Goal: Navigation & Orientation: Find specific page/section

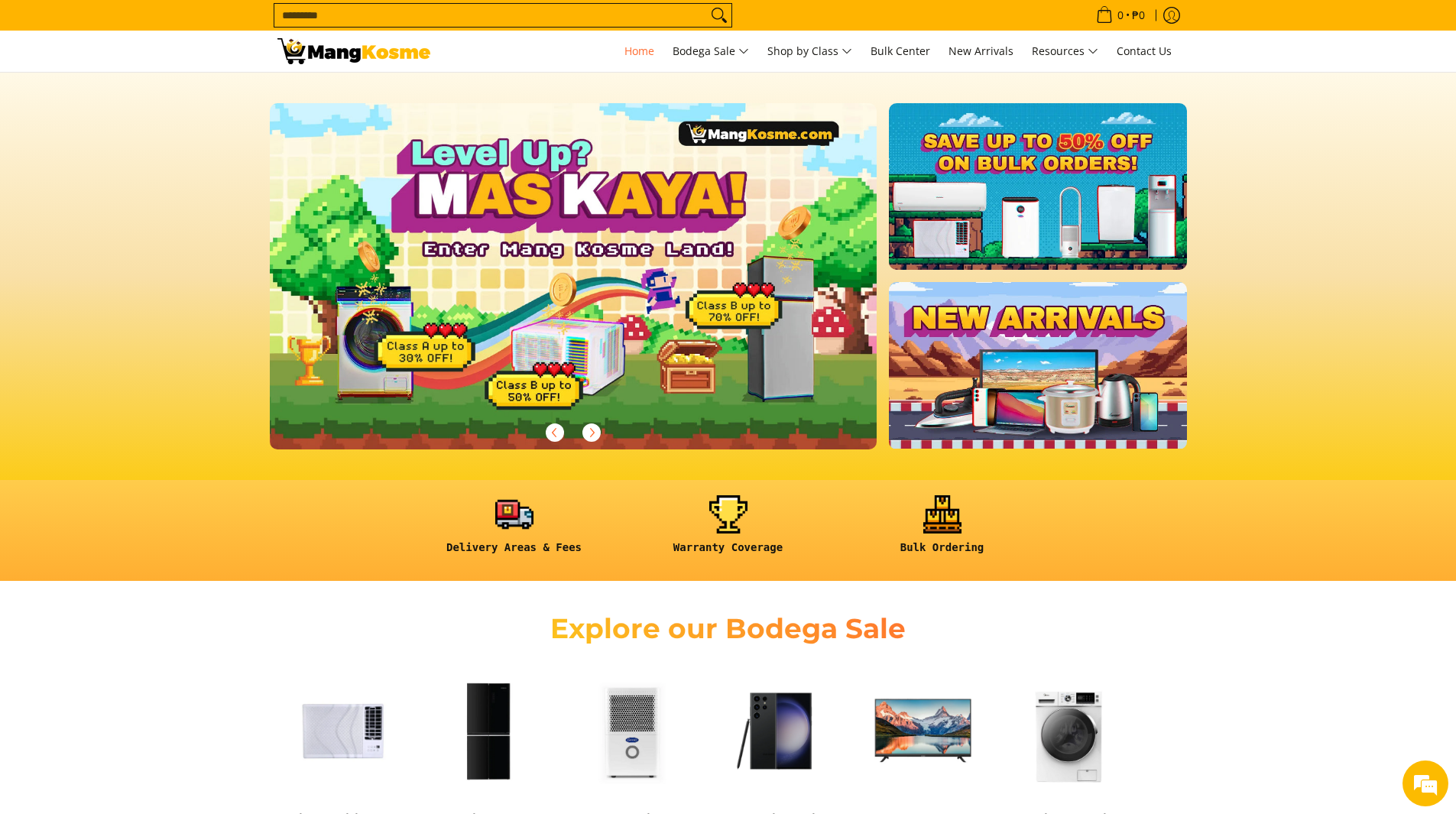
scroll to position [153, 0]
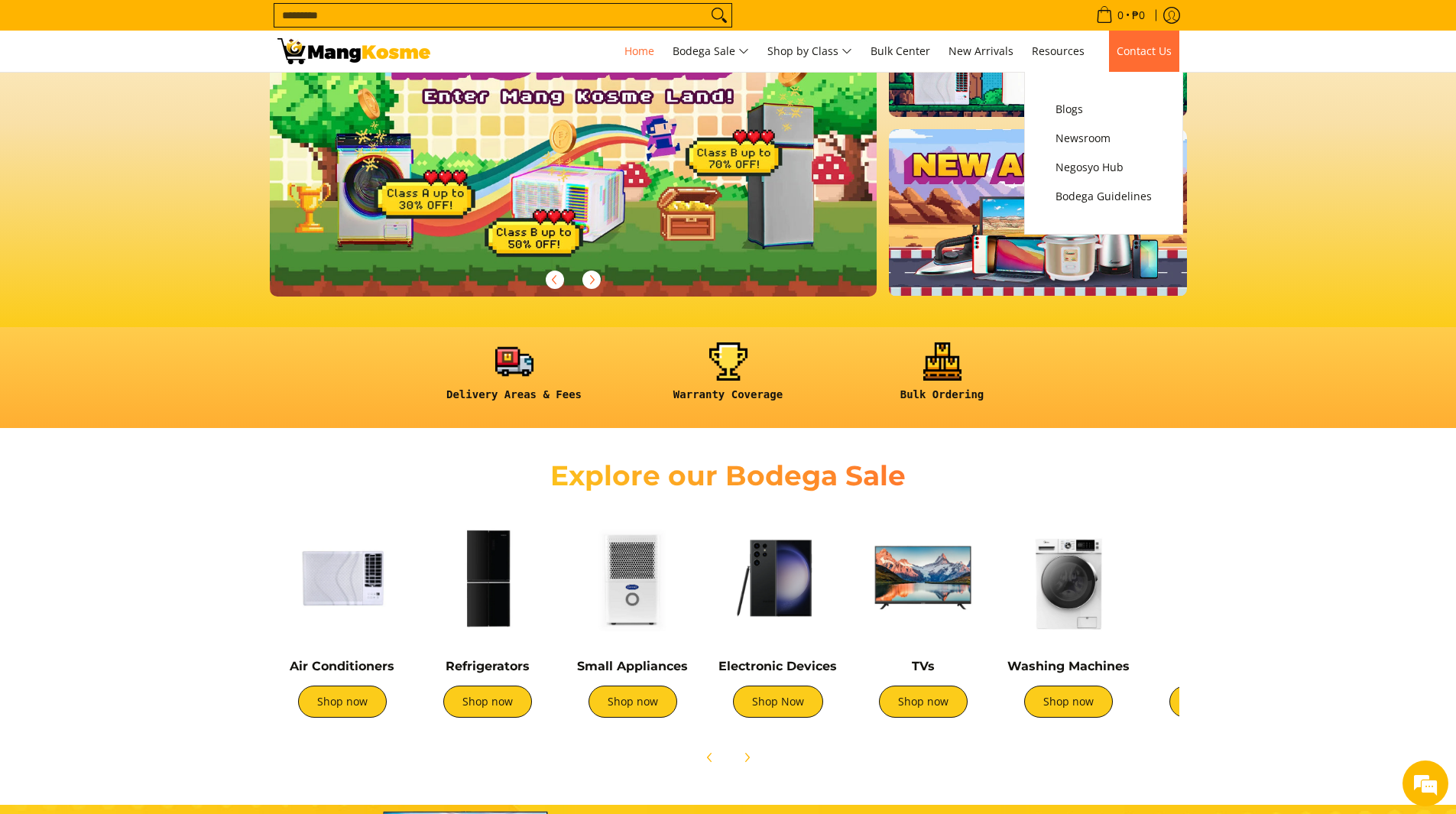
click at [1141, 46] on span "Contact Us" at bounding box center [1144, 50] width 55 height 15
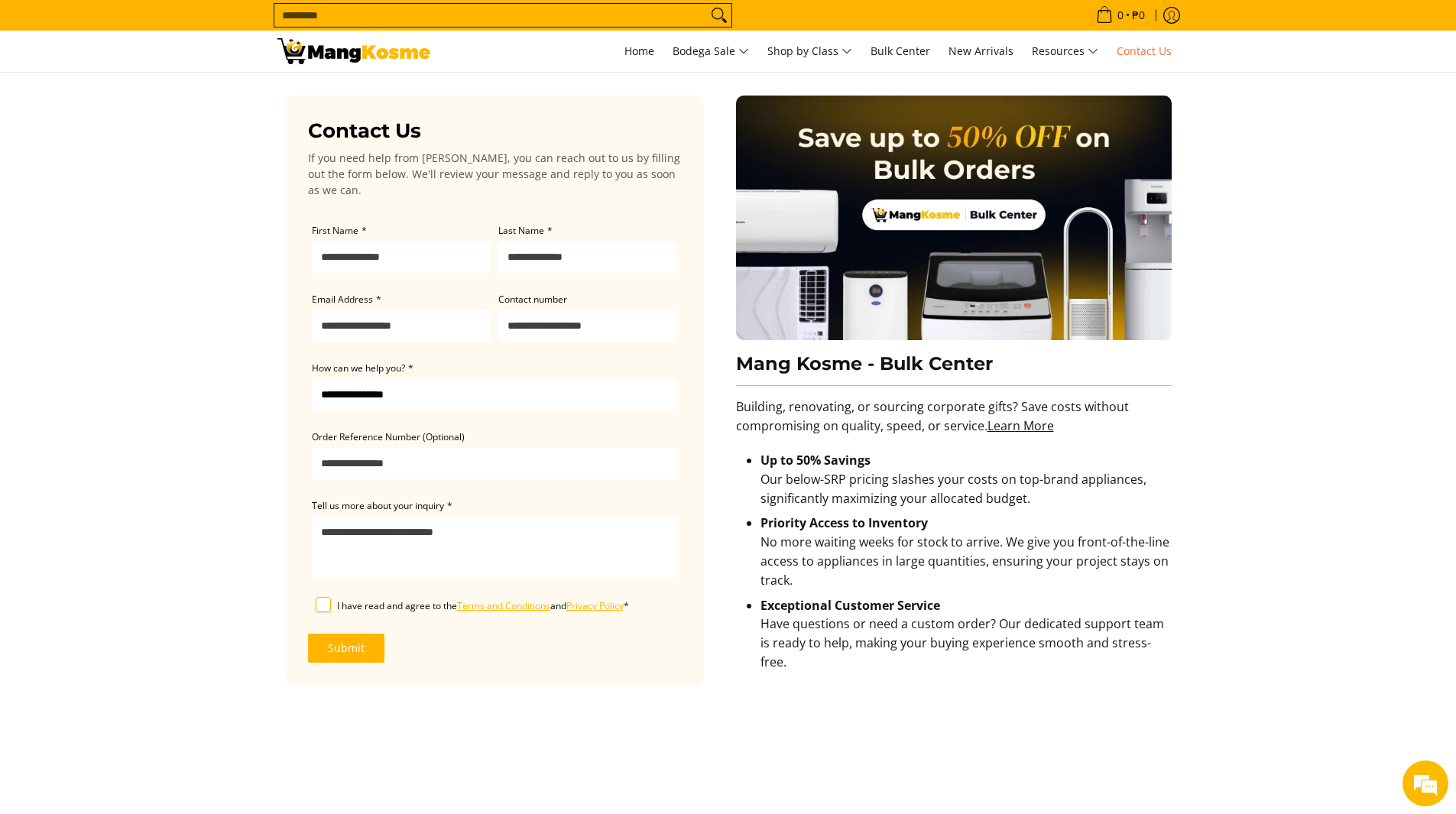
click at [103, 435] on main "Contact Us If you need help from Mang Kosme, you can reach out to us by filling…" at bounding box center [728, 636] width 1456 height 1128
click at [233, 218] on main "Contact Us If you need help from Mang Kosme, you can reach out to us by filling…" at bounding box center [728, 636] width 1456 height 1128
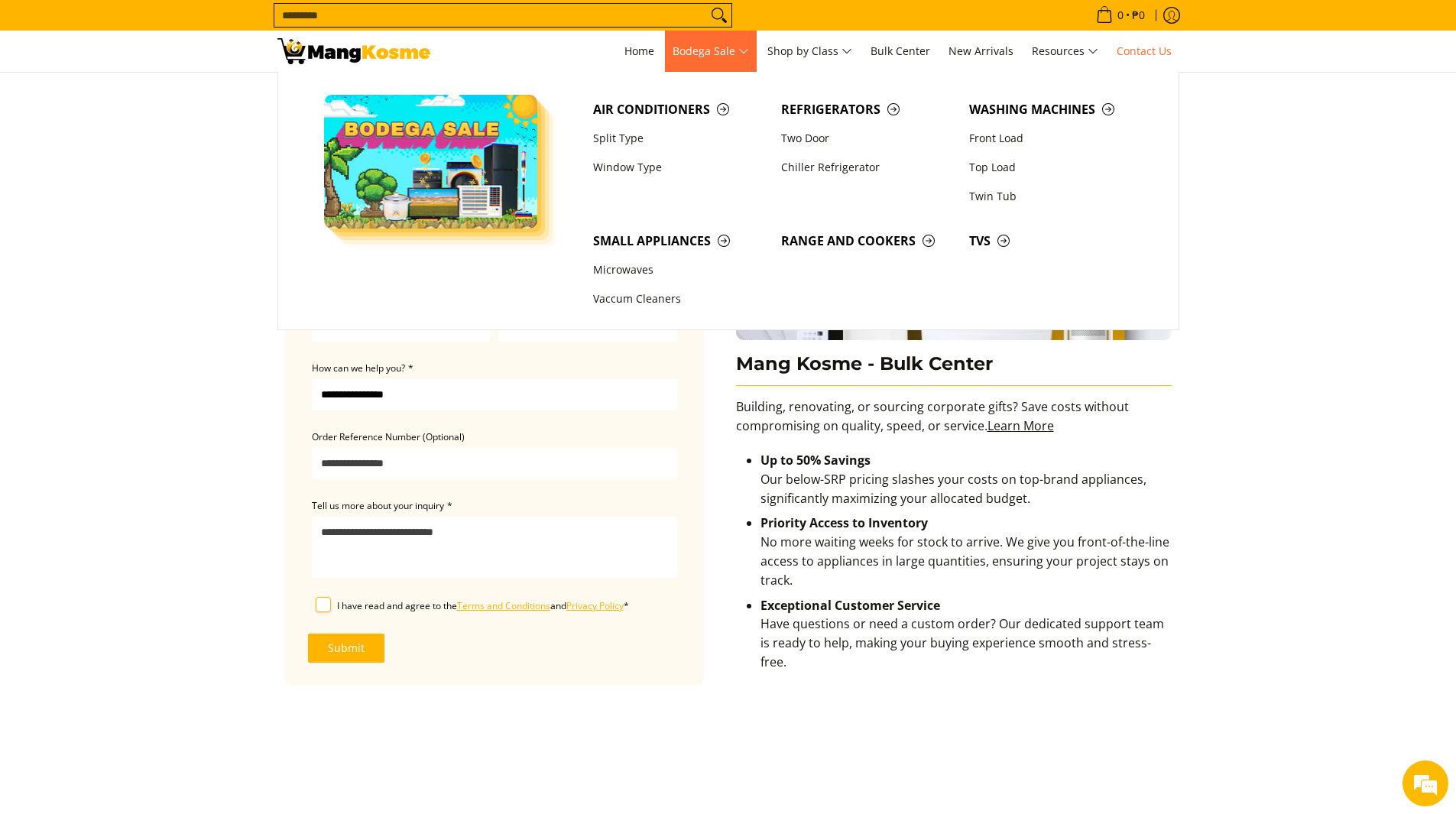
click at [712, 55] on span "Bodega Sale" at bounding box center [711, 51] width 77 height 19
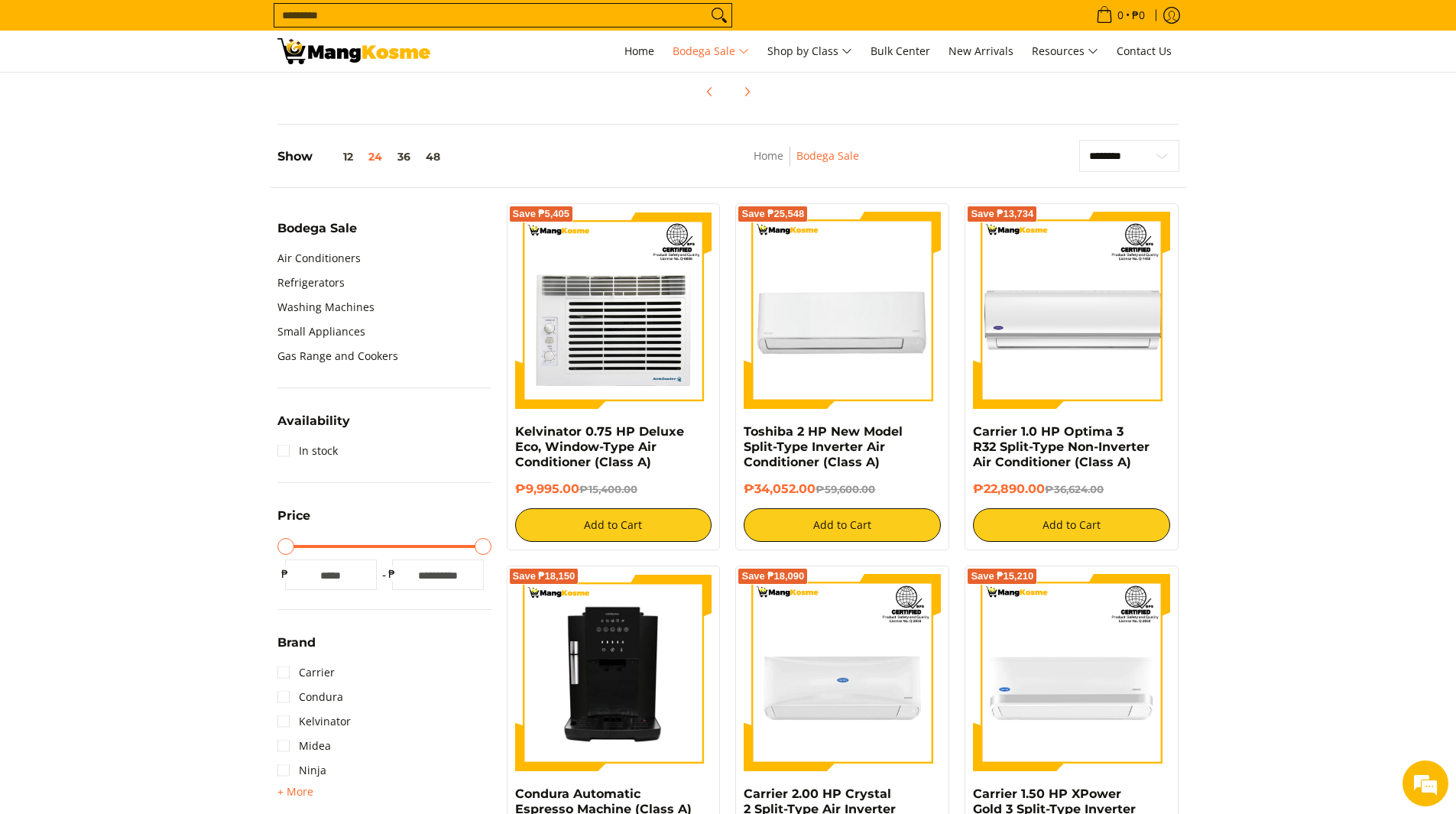
scroll to position [542, 0]
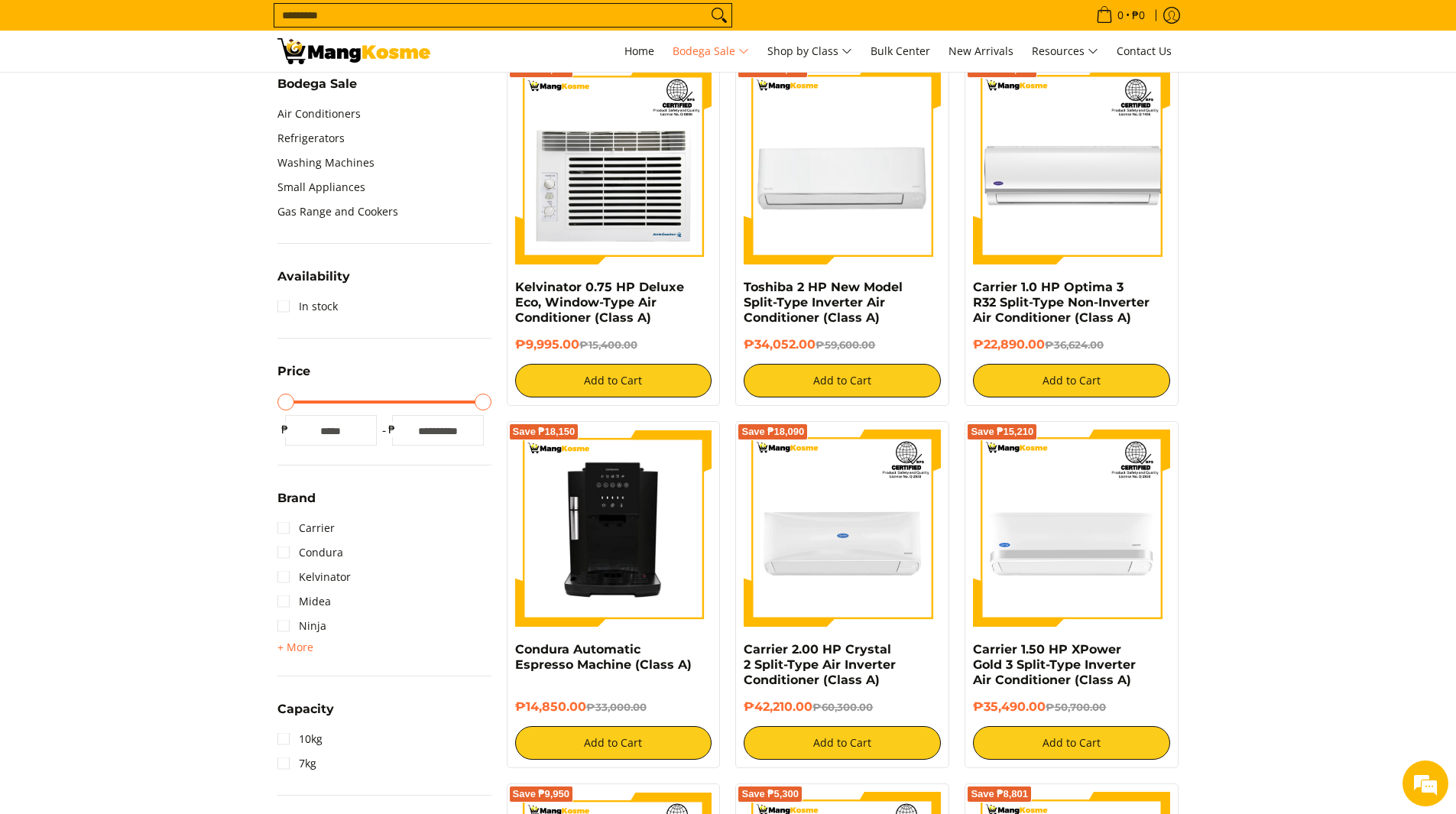
click at [292, 528] on link "Carrier" at bounding box center [306, 528] width 57 height 25
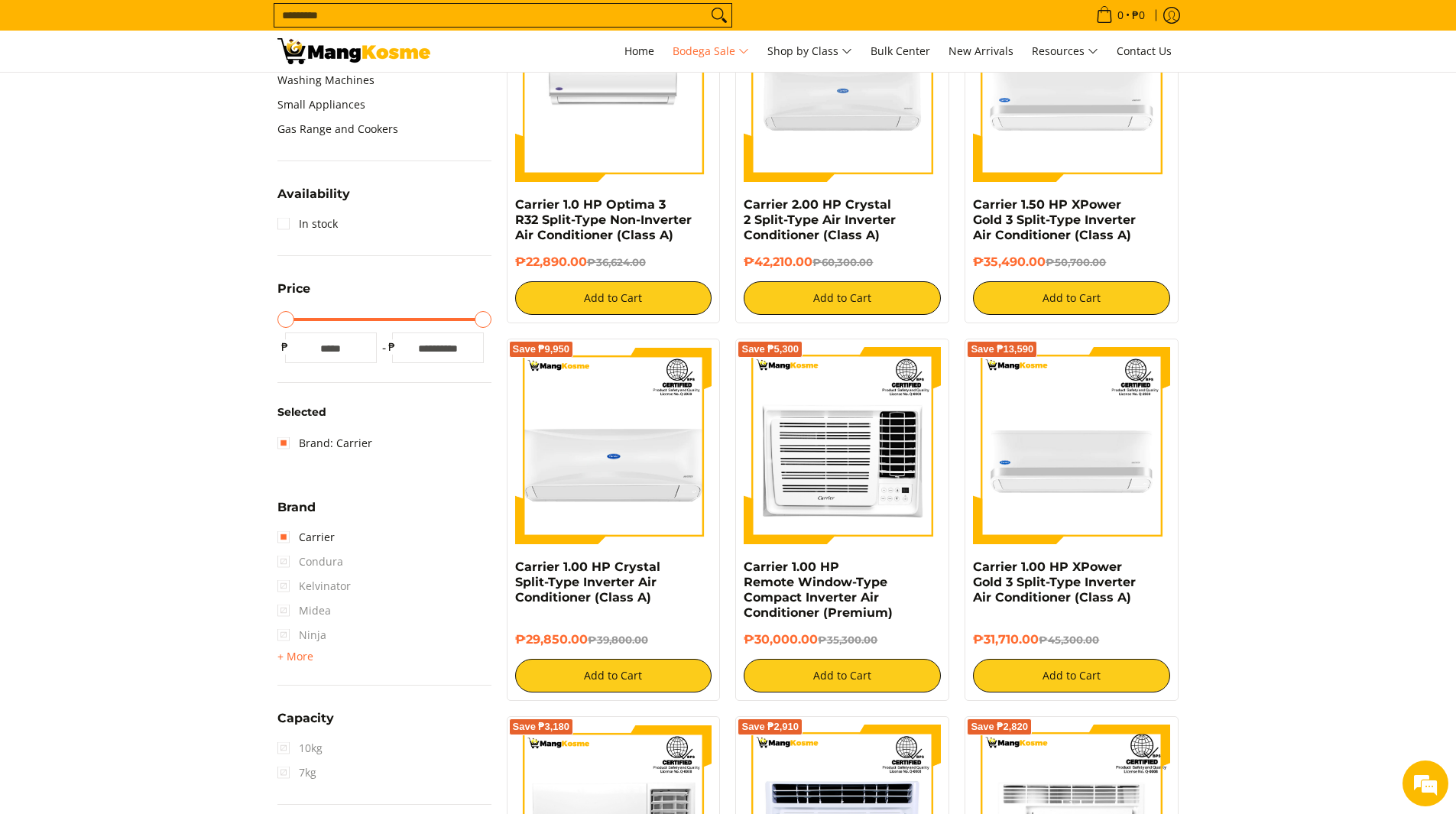
scroll to position [618, 0]
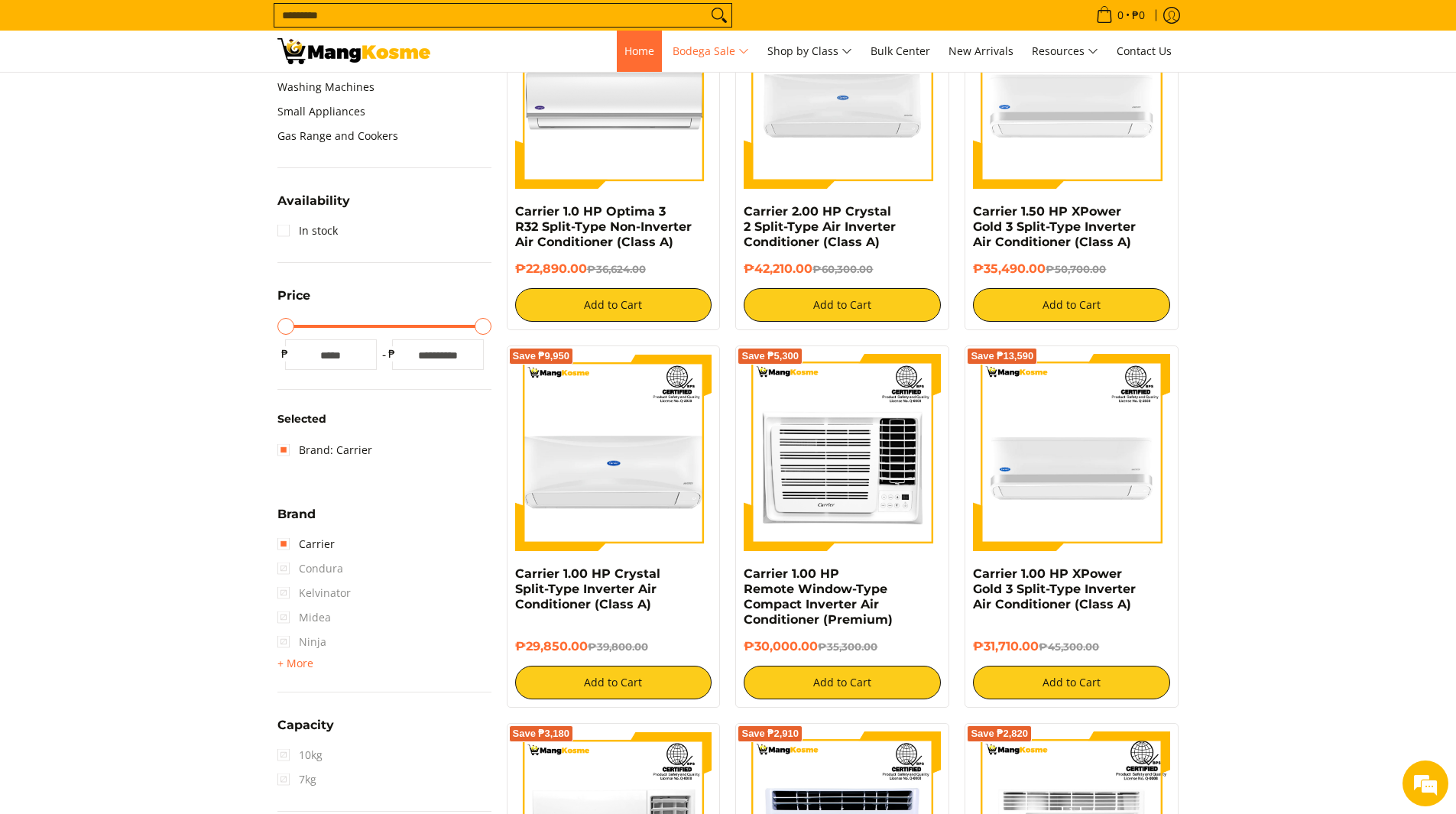
click at [624, 52] on span "Home" at bounding box center [639, 50] width 30 height 15
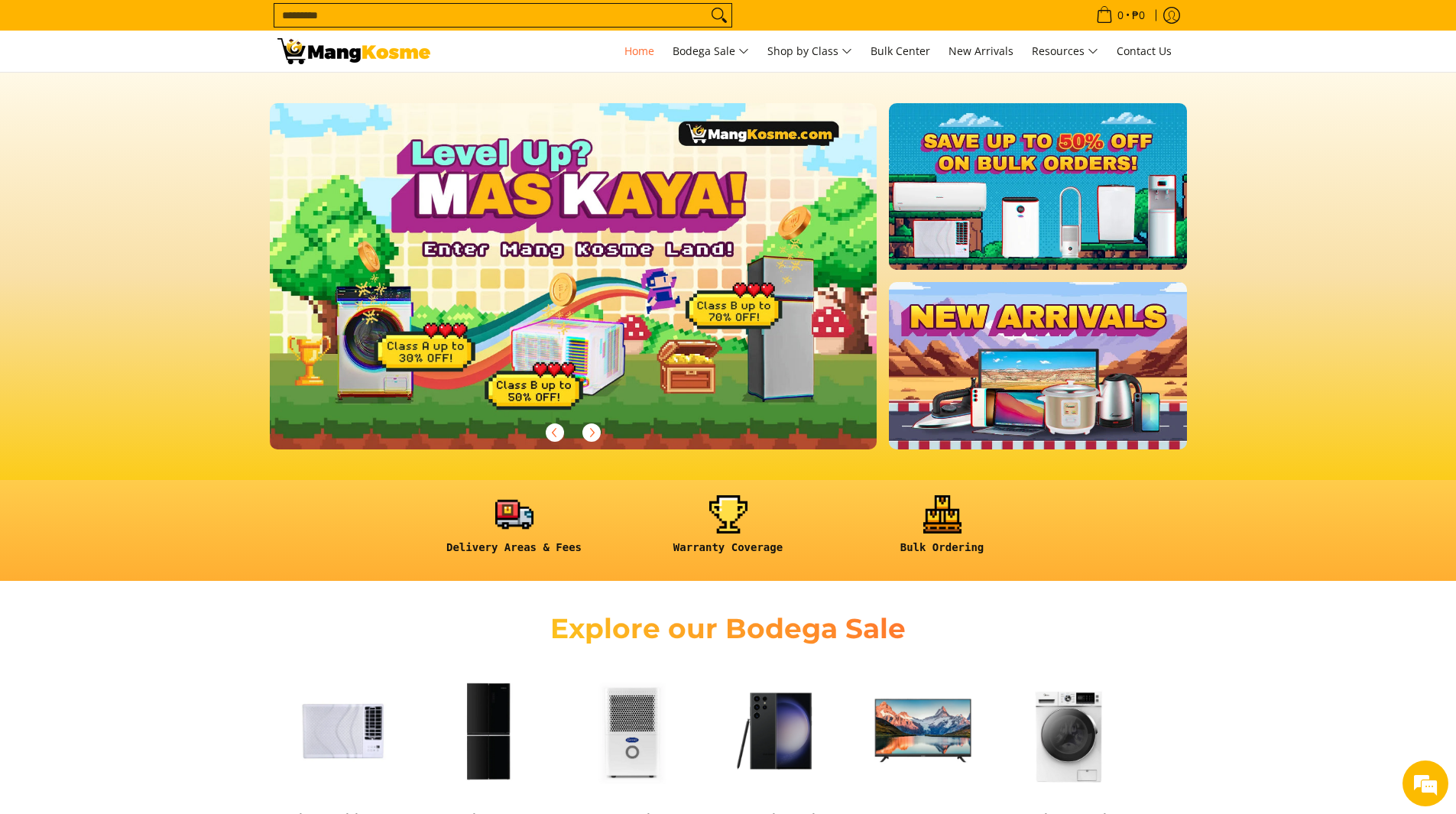
scroll to position [306, 0]
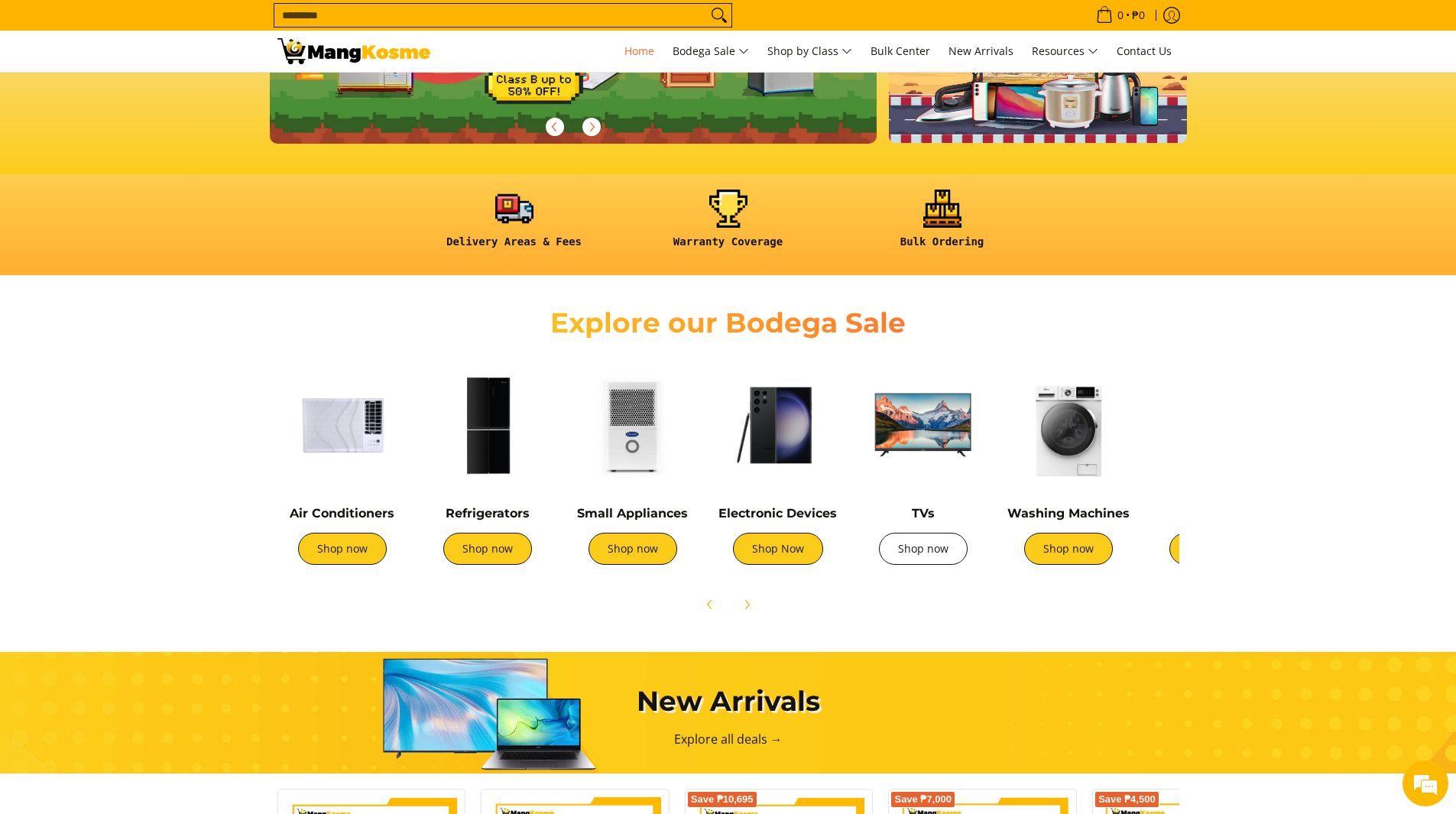
click at [921, 554] on link "Shop now" at bounding box center [923, 549] width 89 height 32
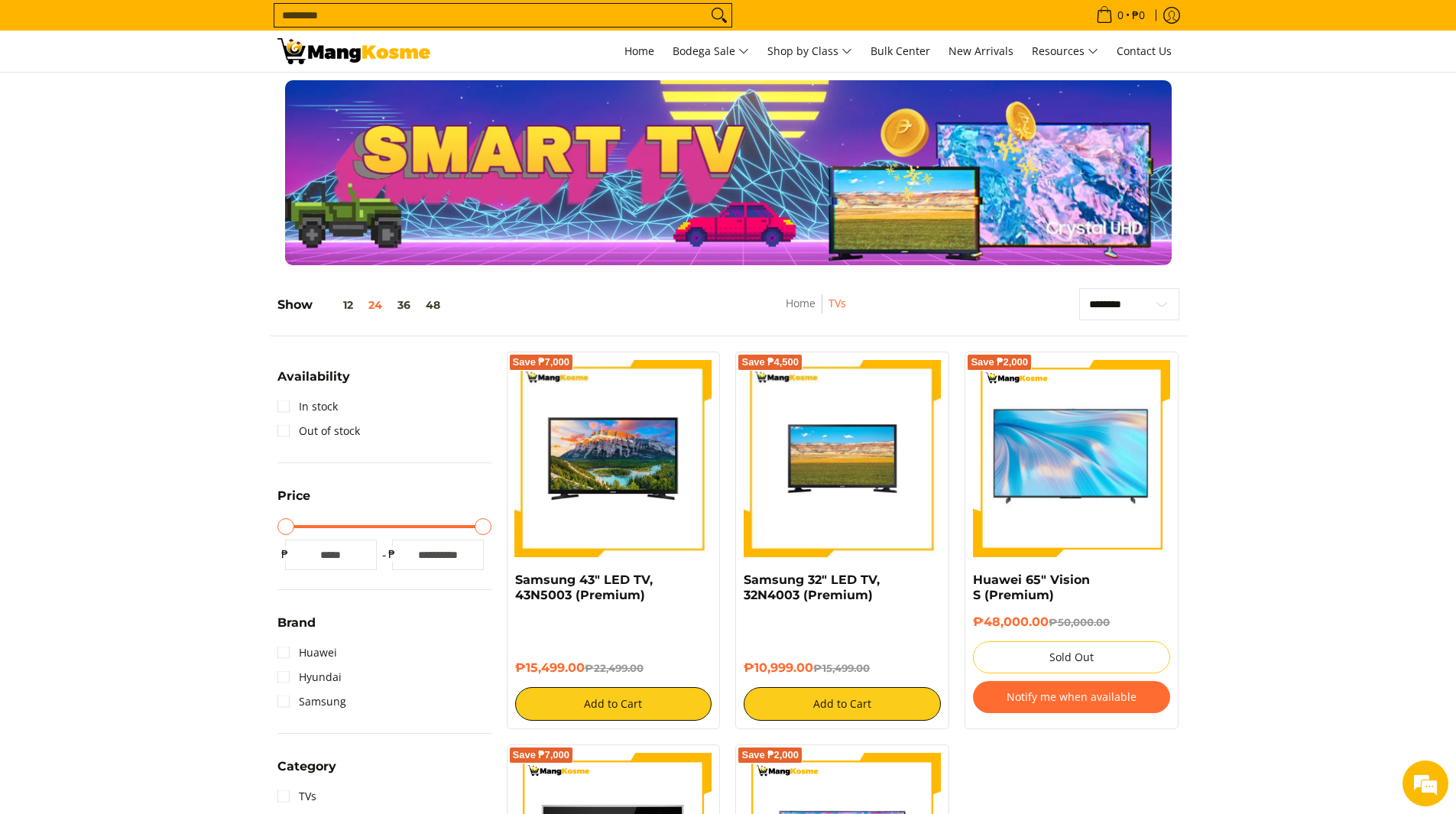
drag, startPoint x: 1067, startPoint y: 469, endPoint x: 1284, endPoint y: 552, distance: 232.3
click at [1284, 552] on section "**********" at bounding box center [728, 766] width 1456 height 986
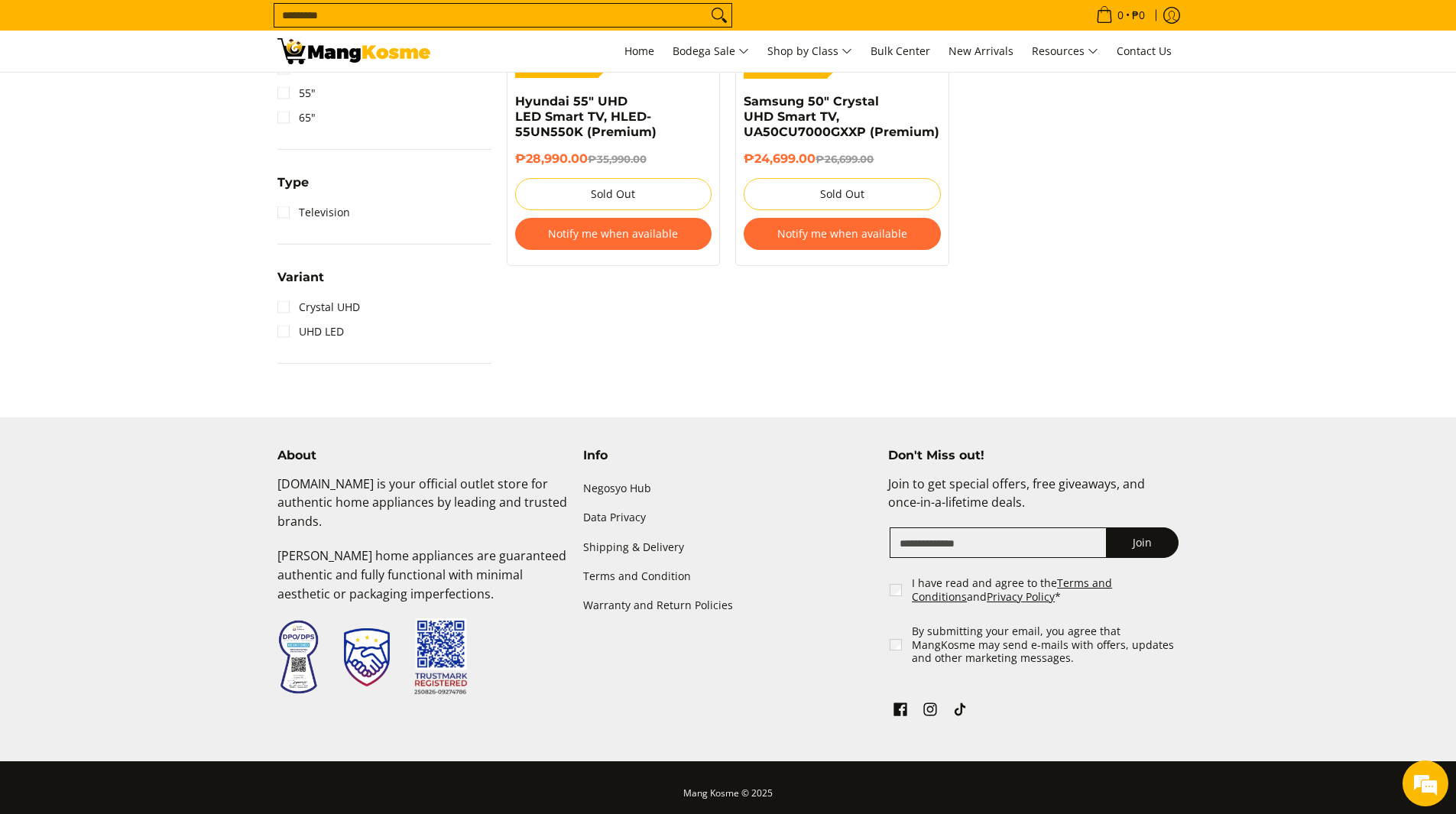
scroll to position [903, 0]
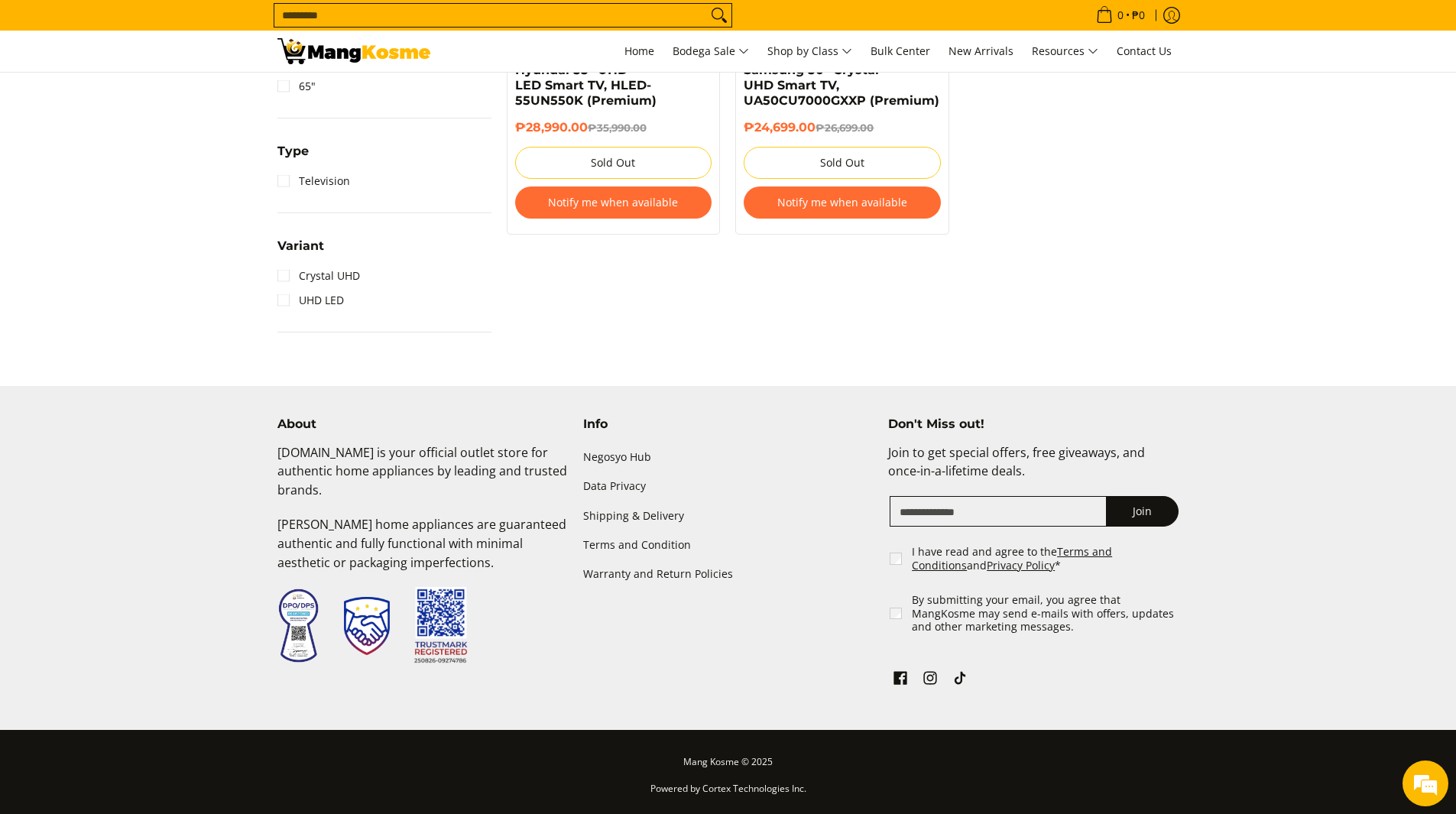
click at [620, 635] on div "About [DOMAIN_NAME] is your official outlet store for authentic home appliances…" at bounding box center [728, 574] width 917 height 314
click at [845, 543] on link "Terms and Condition" at bounding box center [728, 545] width 290 height 29
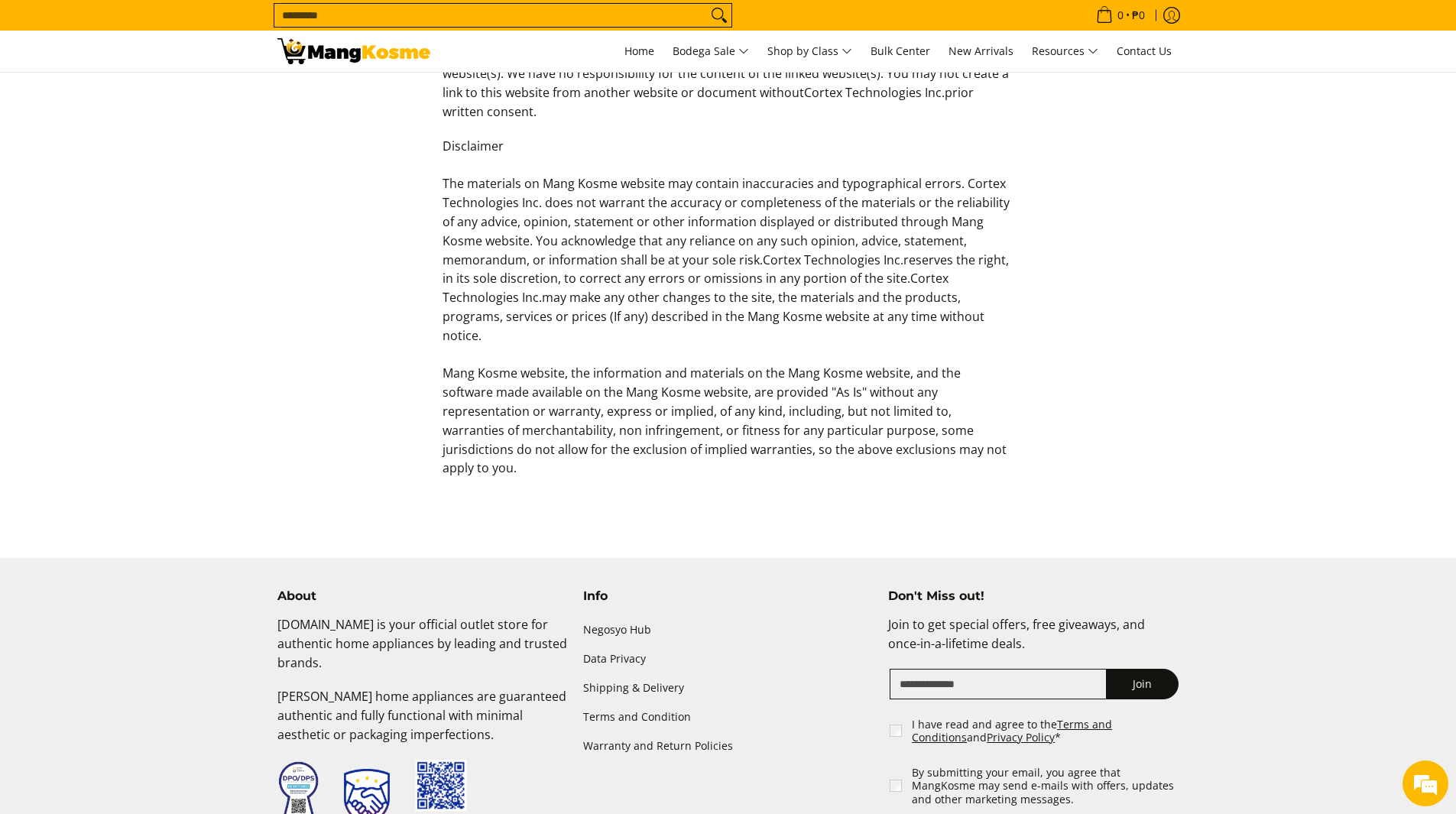
scroll to position [800, 0]
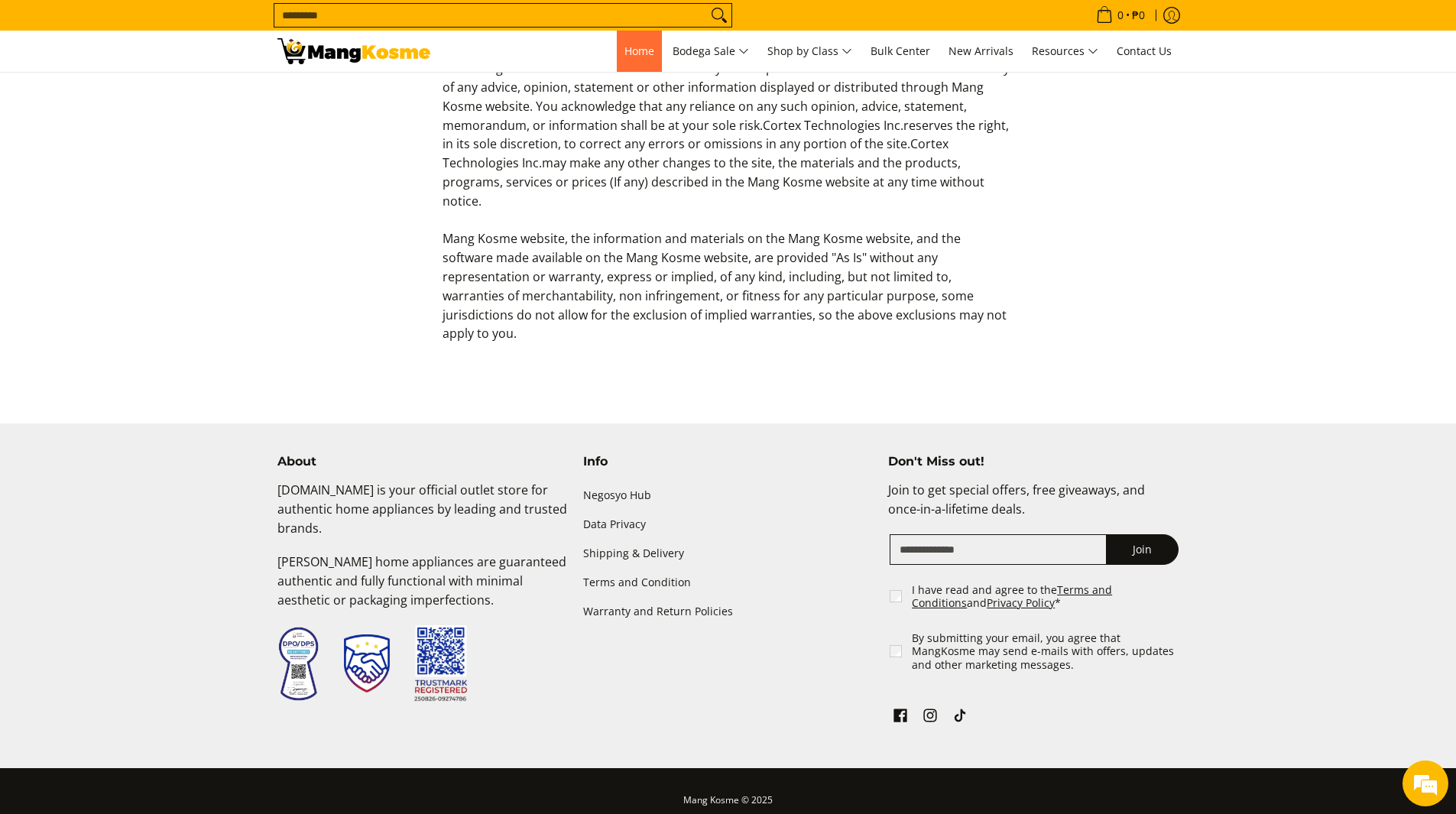
click at [617, 42] on link "Home" at bounding box center [639, 51] width 45 height 41
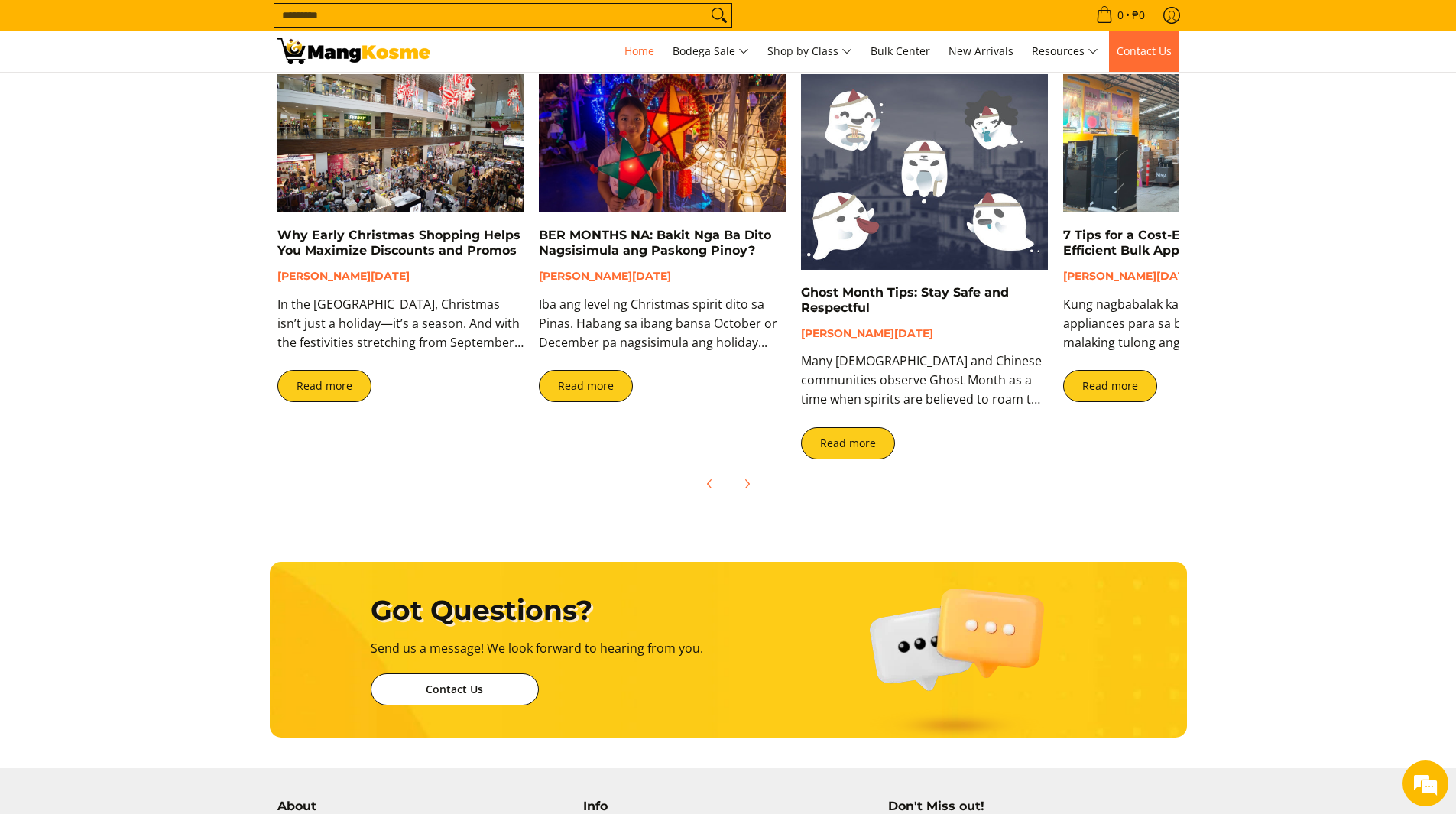
click at [1140, 51] on span "Contact Us" at bounding box center [1144, 50] width 55 height 15
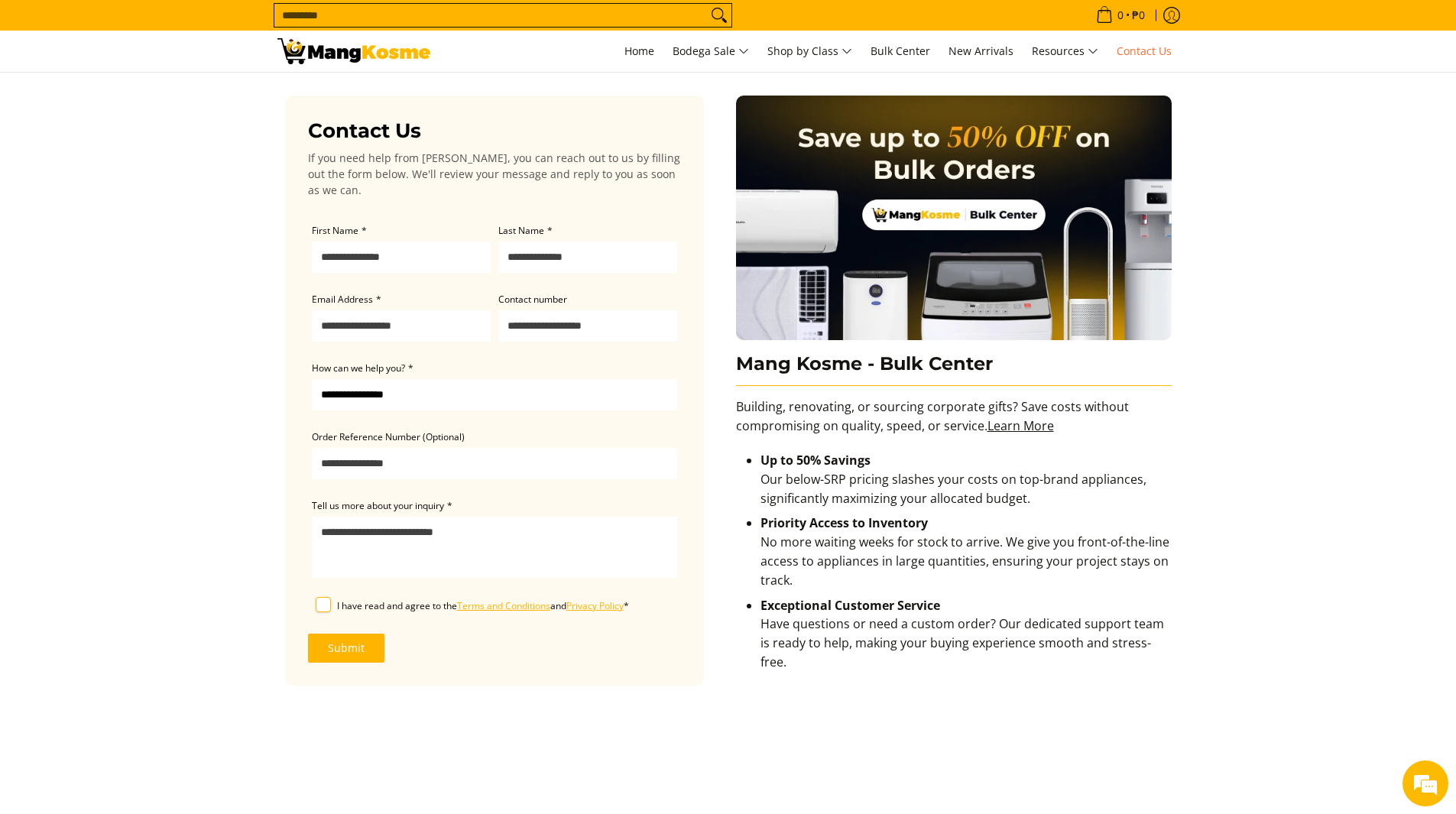
click at [471, 728] on div "Contact Us If you need help from [PERSON_NAME], you can reach out to us by fill…" at bounding box center [503, 594] width 451 height 1042
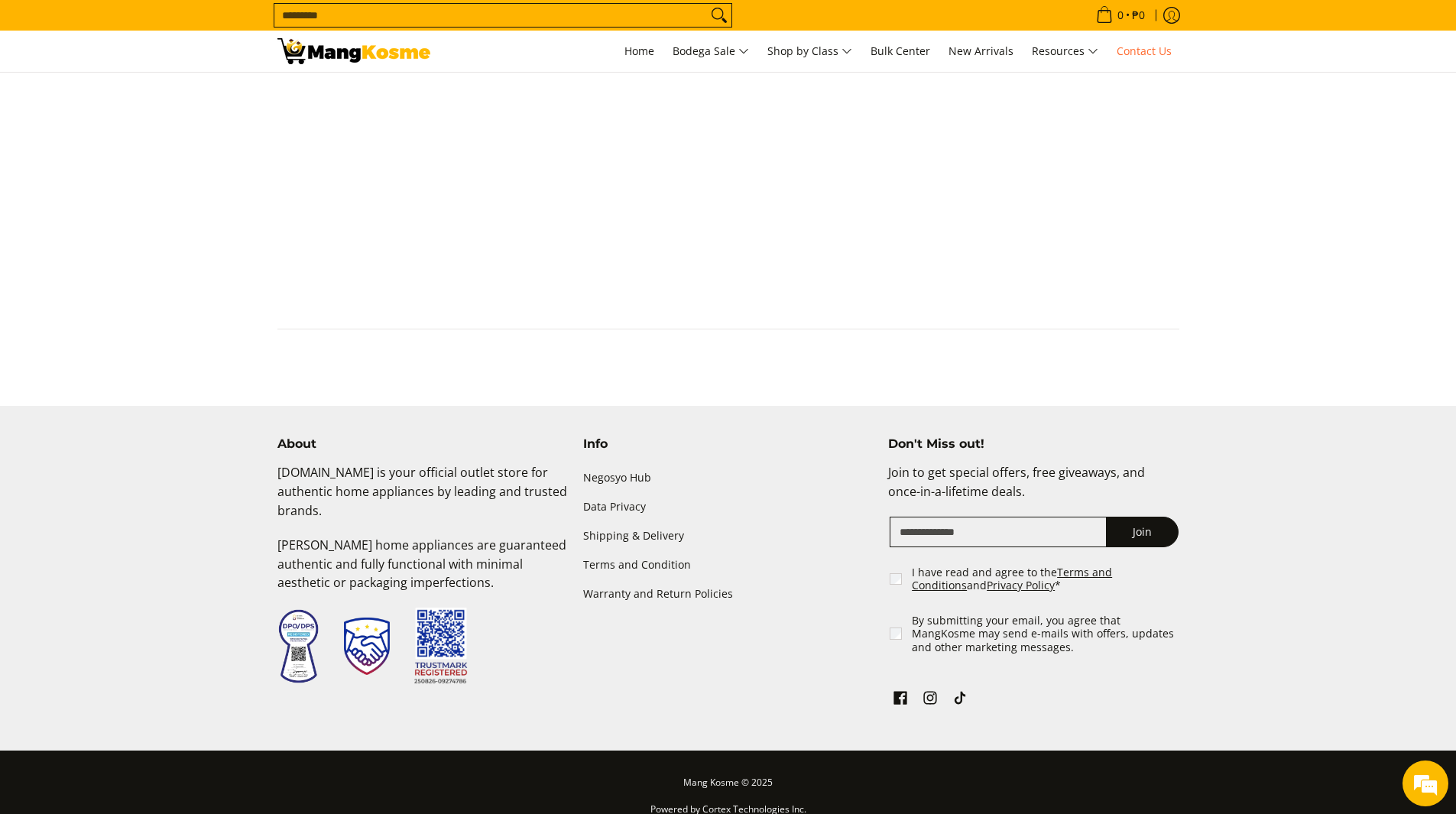
scroll to position [842, 0]
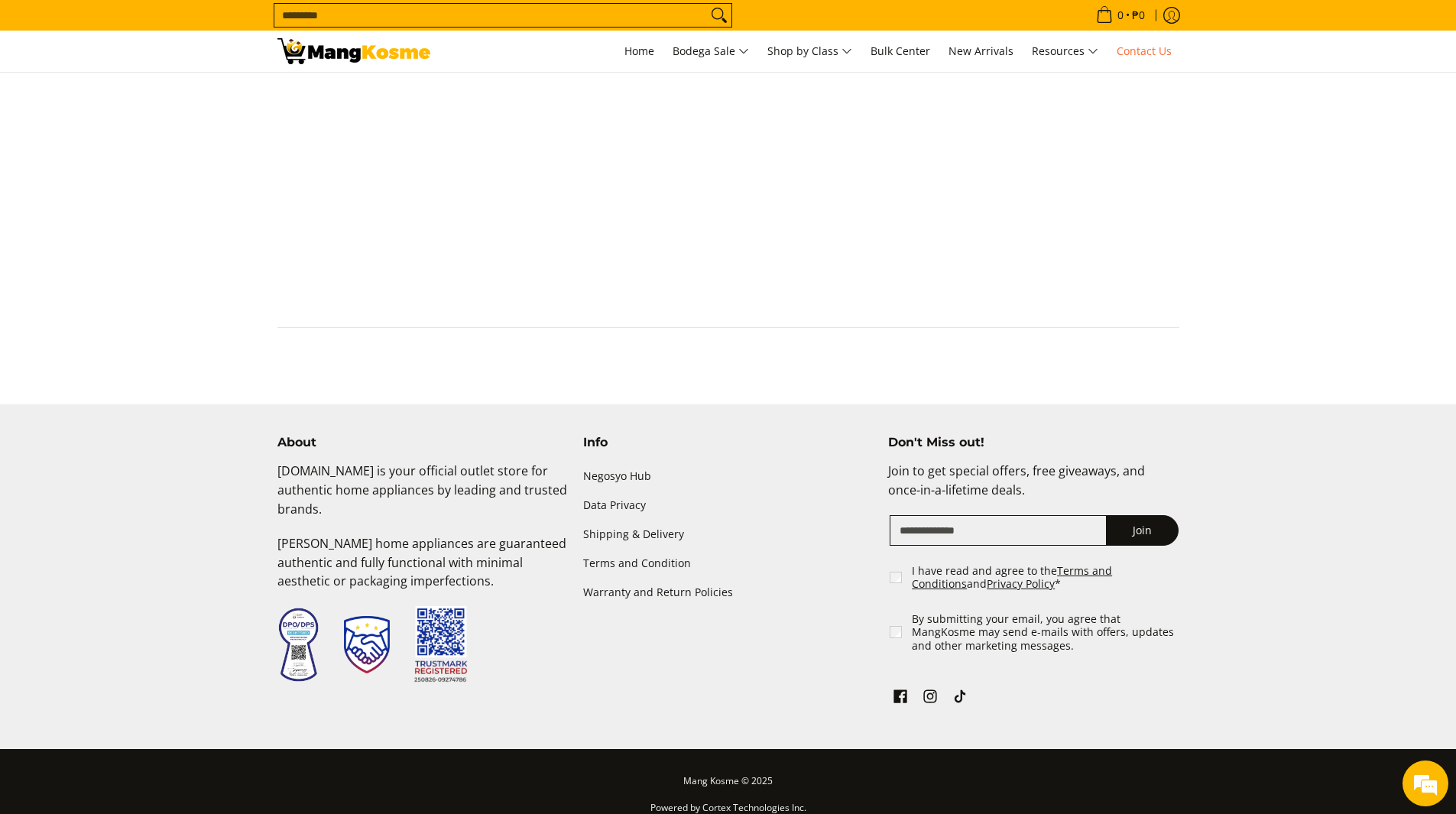
click at [546, 682] on div "About [DOMAIN_NAME] is your official outlet store for authentic home appliances…" at bounding box center [728, 592] width 917 height 314
